Goal: Transaction & Acquisition: Purchase product/service

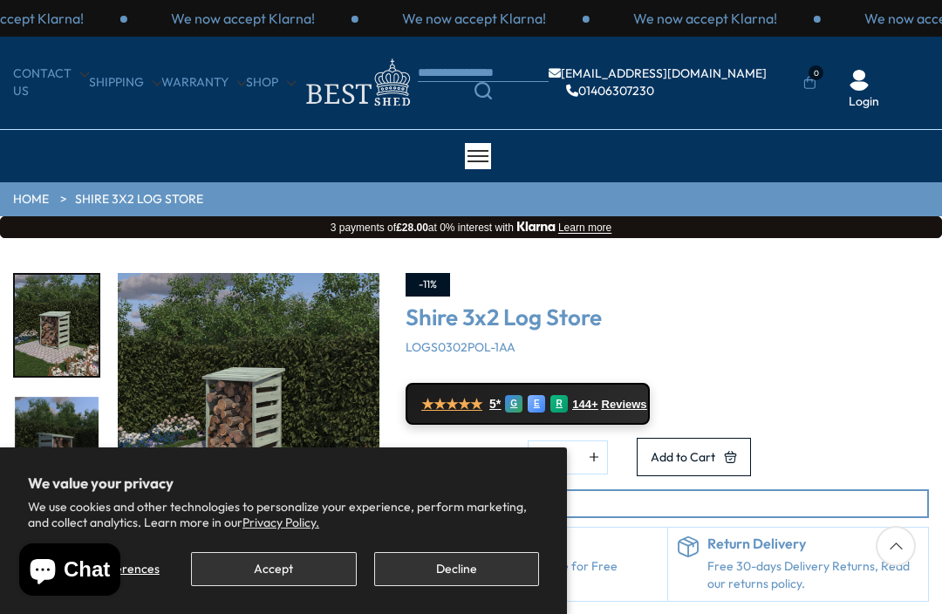
click at [467, 585] on button "Decline" at bounding box center [456, 569] width 165 height 34
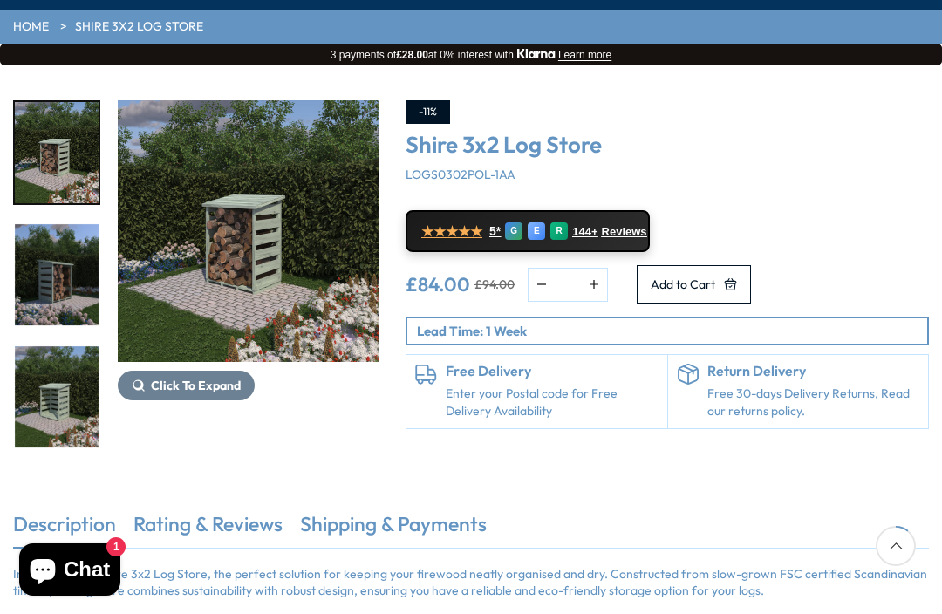
scroll to position [170, 0]
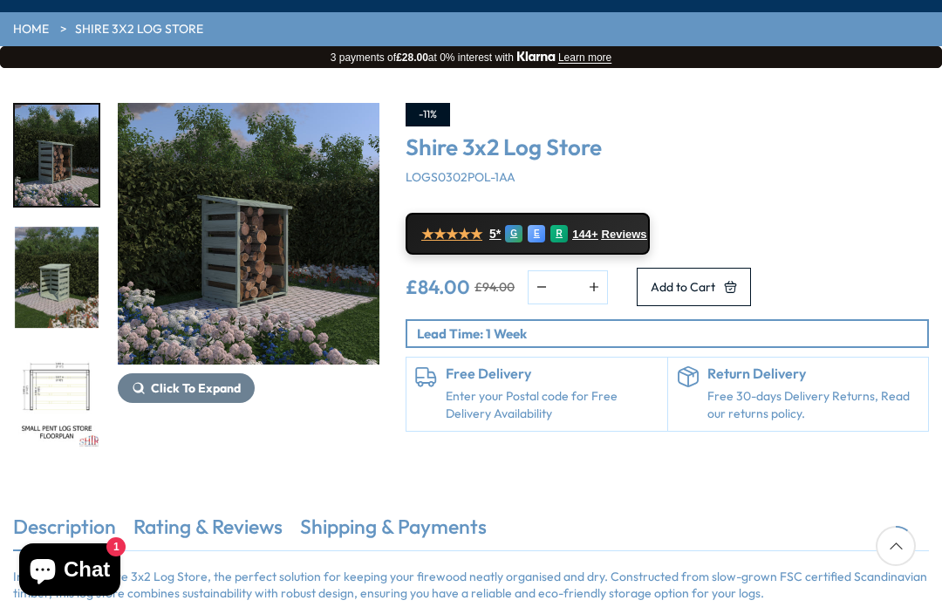
click at [65, 298] on img "3 / 9" at bounding box center [57, 277] width 84 height 101
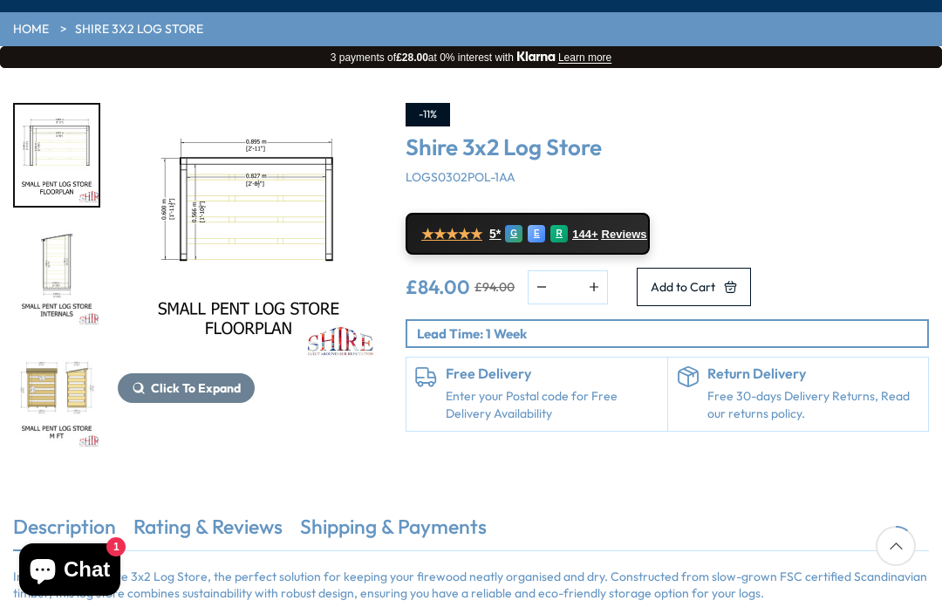
click at [65, 389] on div at bounding box center [56, 286] width 87 height 1099
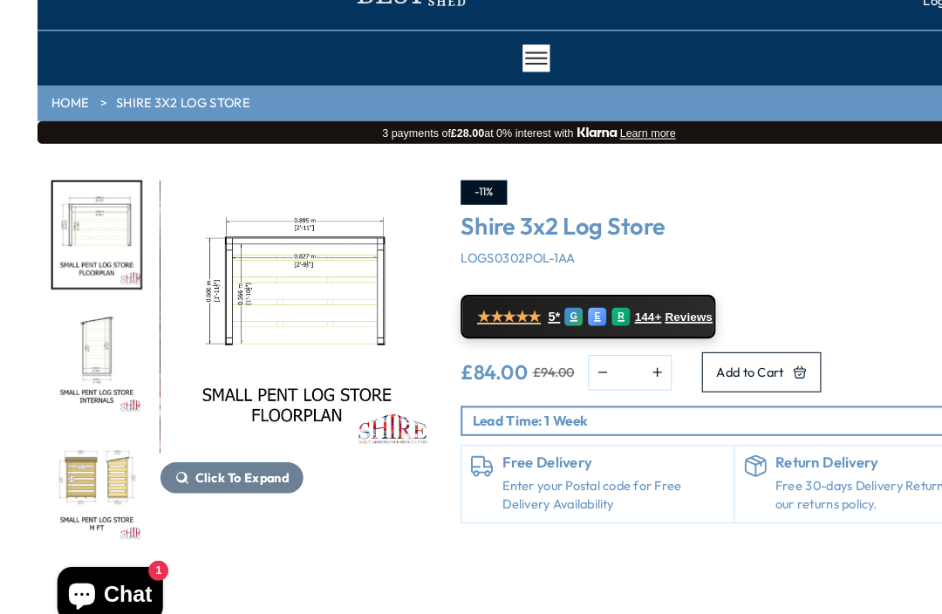
scroll to position [97, 0]
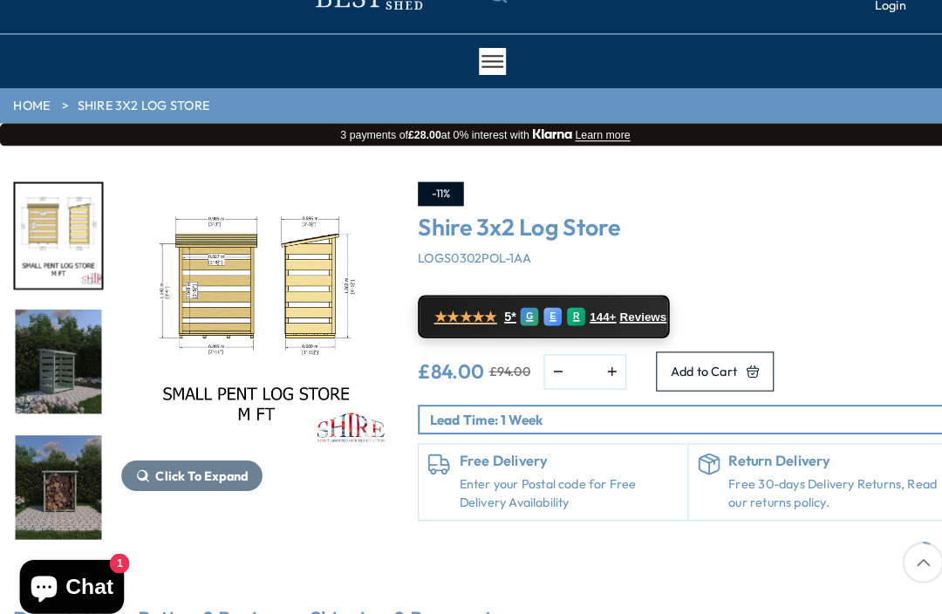
click at [72, 467] on div at bounding box center [56, 115] width 87 height 1099
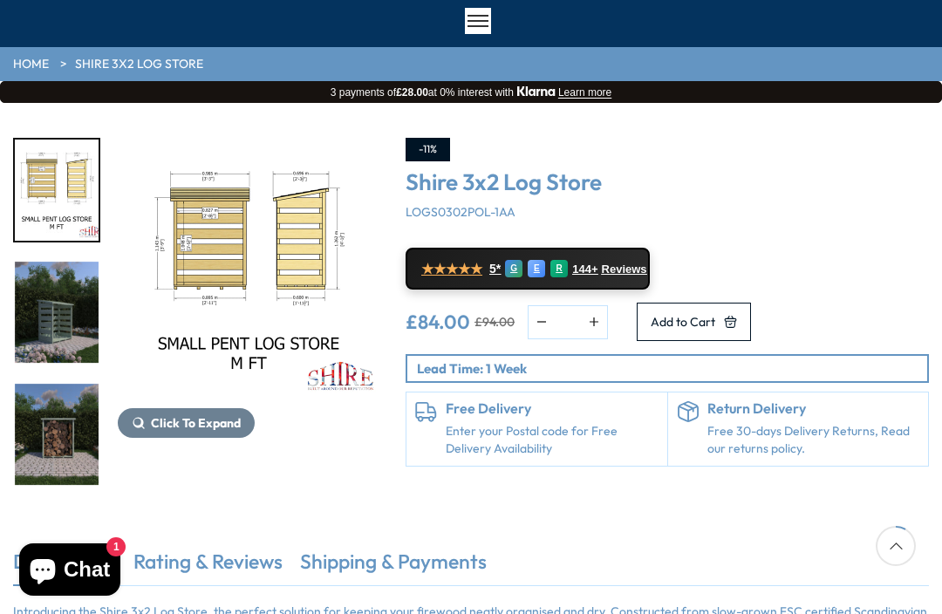
scroll to position [134, 0]
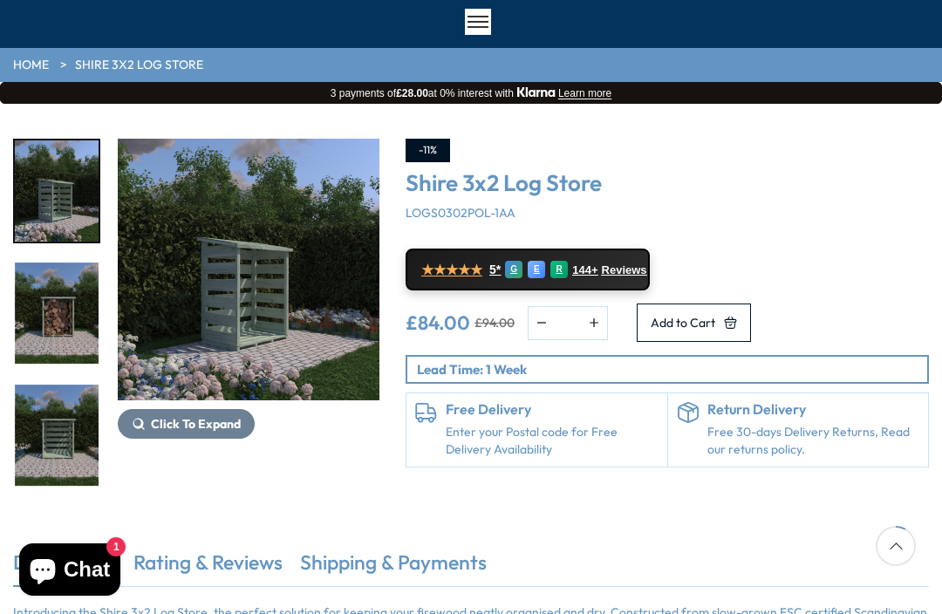
click at [68, 325] on img "8 / 9" at bounding box center [57, 313] width 84 height 101
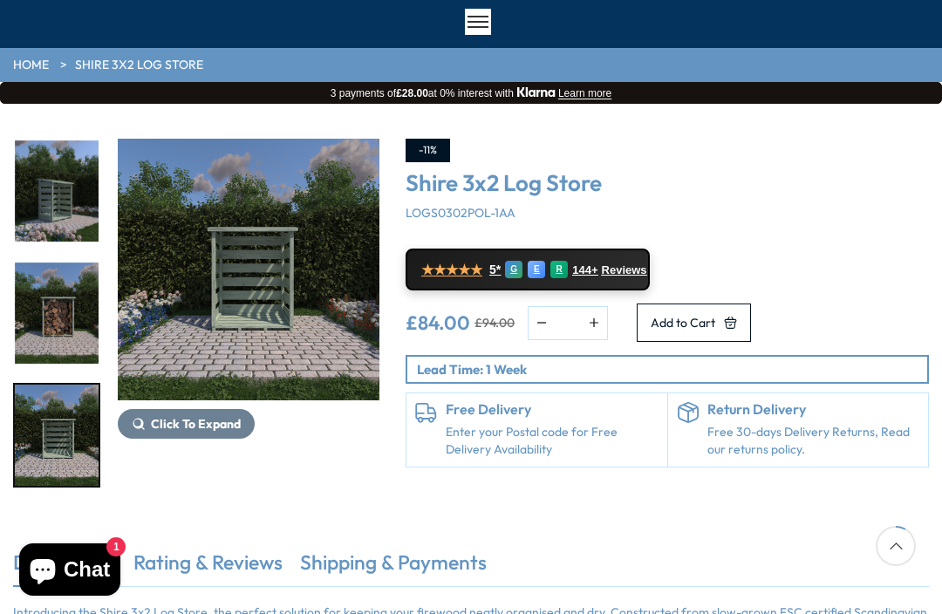
click at [59, 417] on img "9 / 9" at bounding box center [57, 435] width 84 height 101
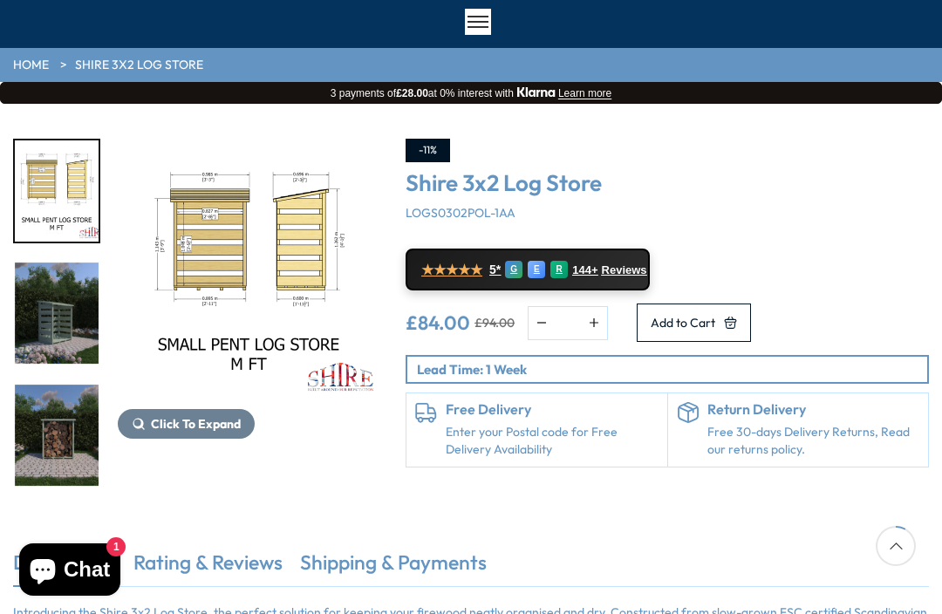
click at [50, 385] on img "8 / 9" at bounding box center [57, 435] width 84 height 101
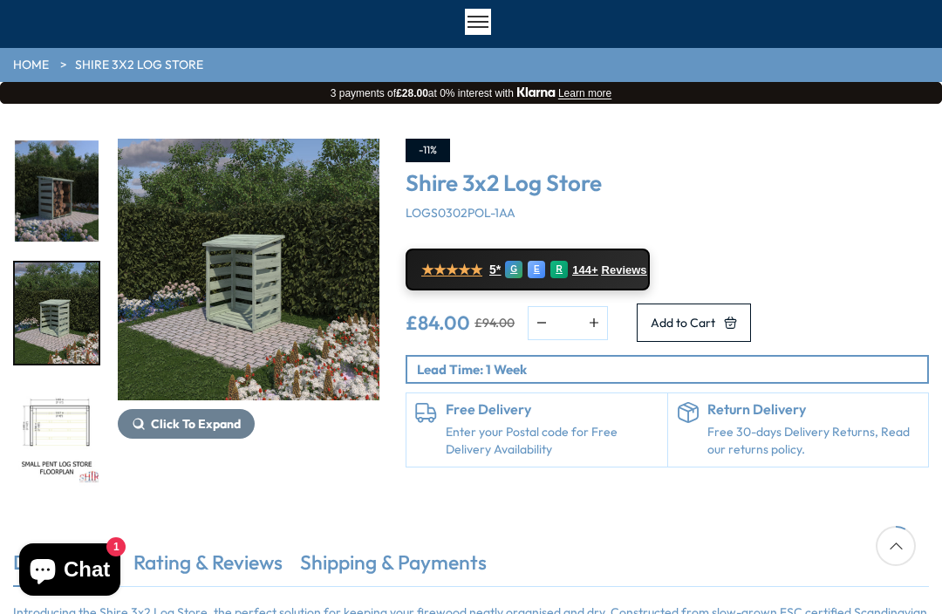
click at [62, 197] on img "2 / 9" at bounding box center [57, 190] width 84 height 101
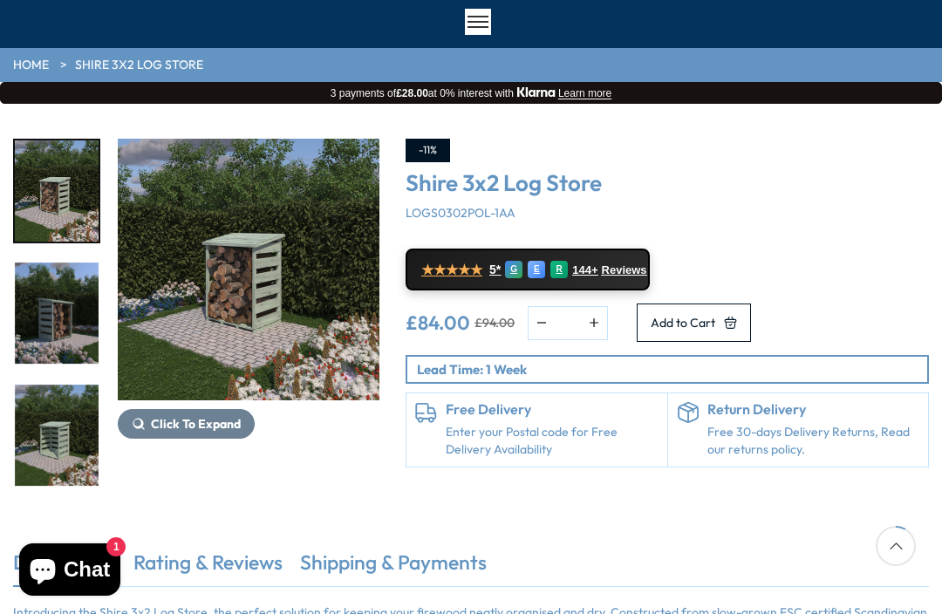
click at [66, 189] on img "1 / 9" at bounding box center [57, 190] width 84 height 101
click at [209, 418] on span "Click To Expand" at bounding box center [196, 424] width 90 height 16
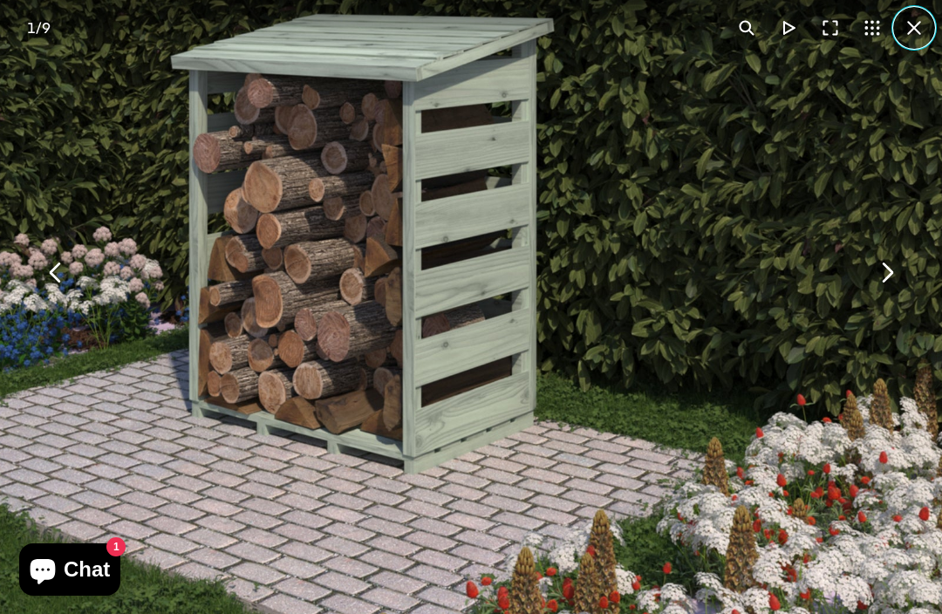
click at [914, 21] on button "You can close this modal content with the ESC key" at bounding box center [914, 28] width 42 height 42
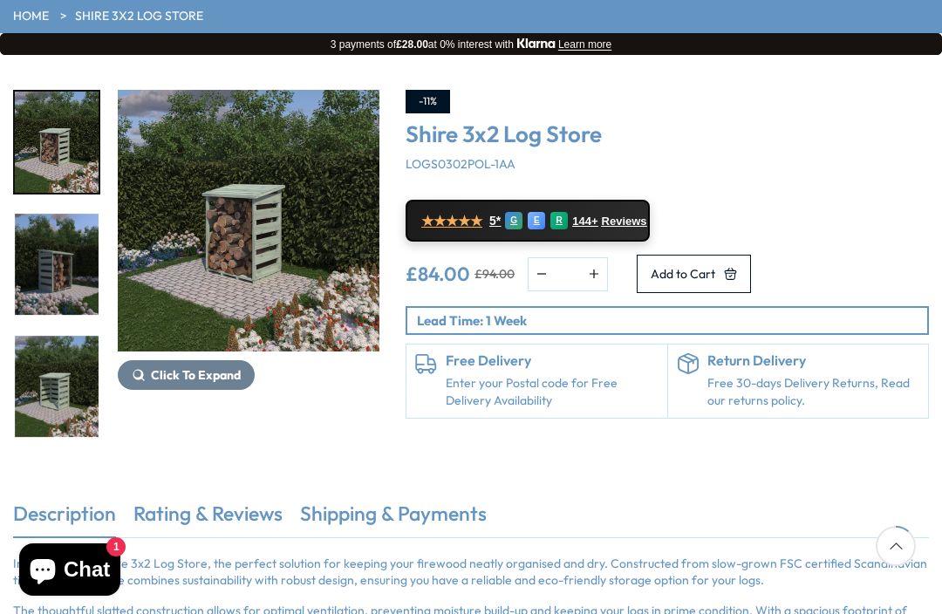
scroll to position [181, 0]
